Goal: Task Accomplishment & Management: Manage account settings

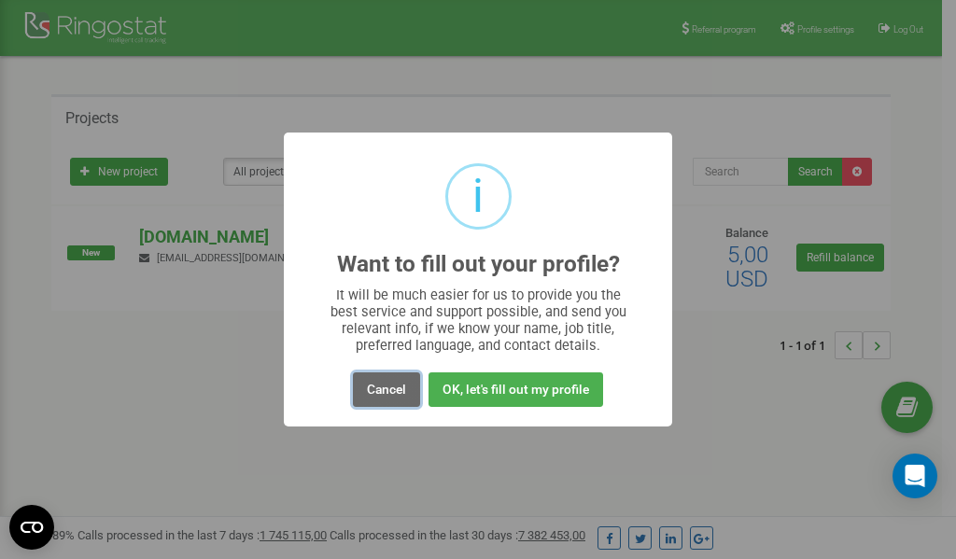
click at [383, 392] on button "Cancel" at bounding box center [386, 390] width 67 height 35
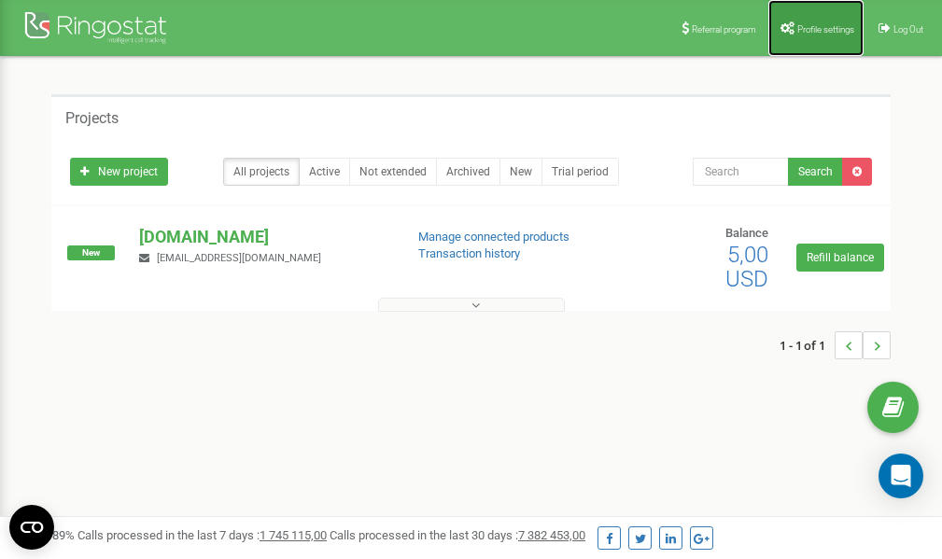
click at [818, 36] on link "Profile settings" at bounding box center [816, 28] width 95 height 56
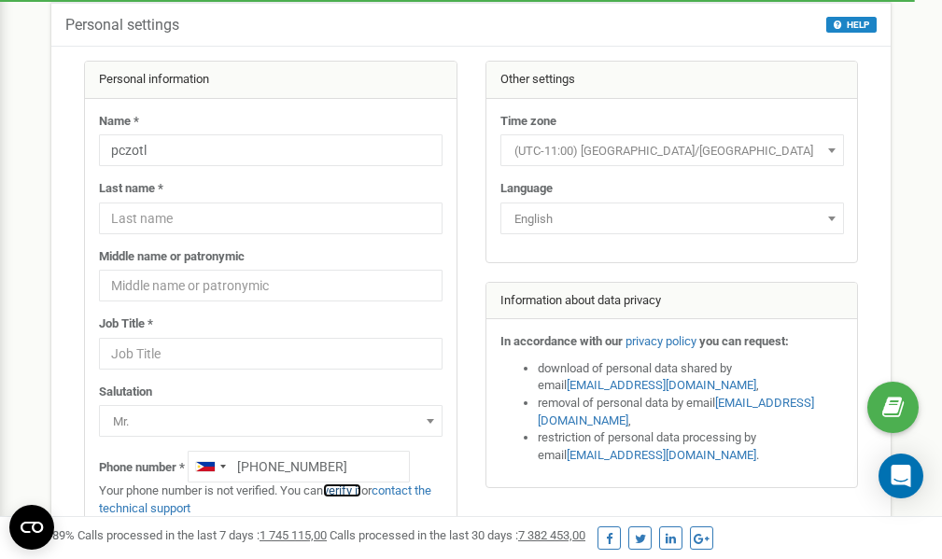
click at [347, 493] on link "verify it" at bounding box center [342, 491] width 38 height 14
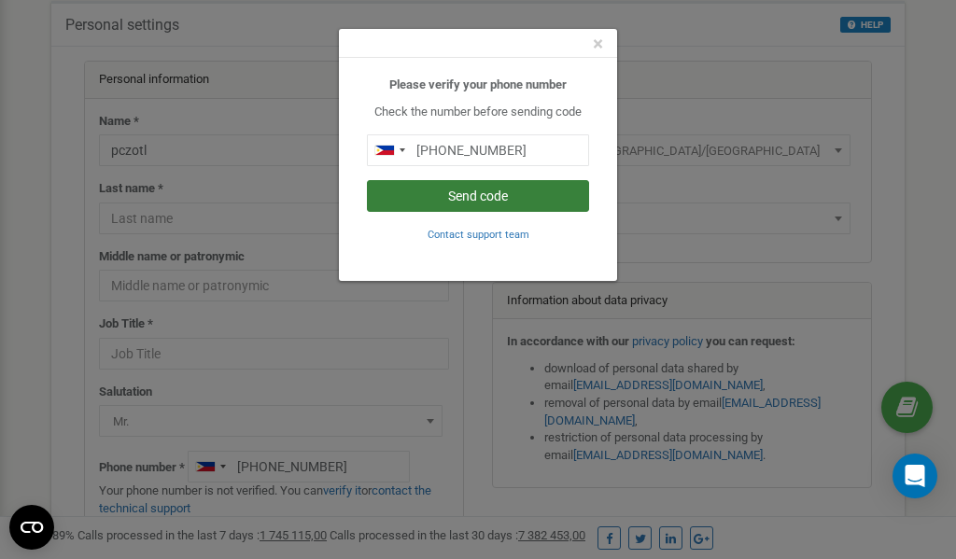
click at [485, 195] on button "Send code" at bounding box center [478, 196] width 222 height 32
